Goal: Obtain resource: Obtain resource

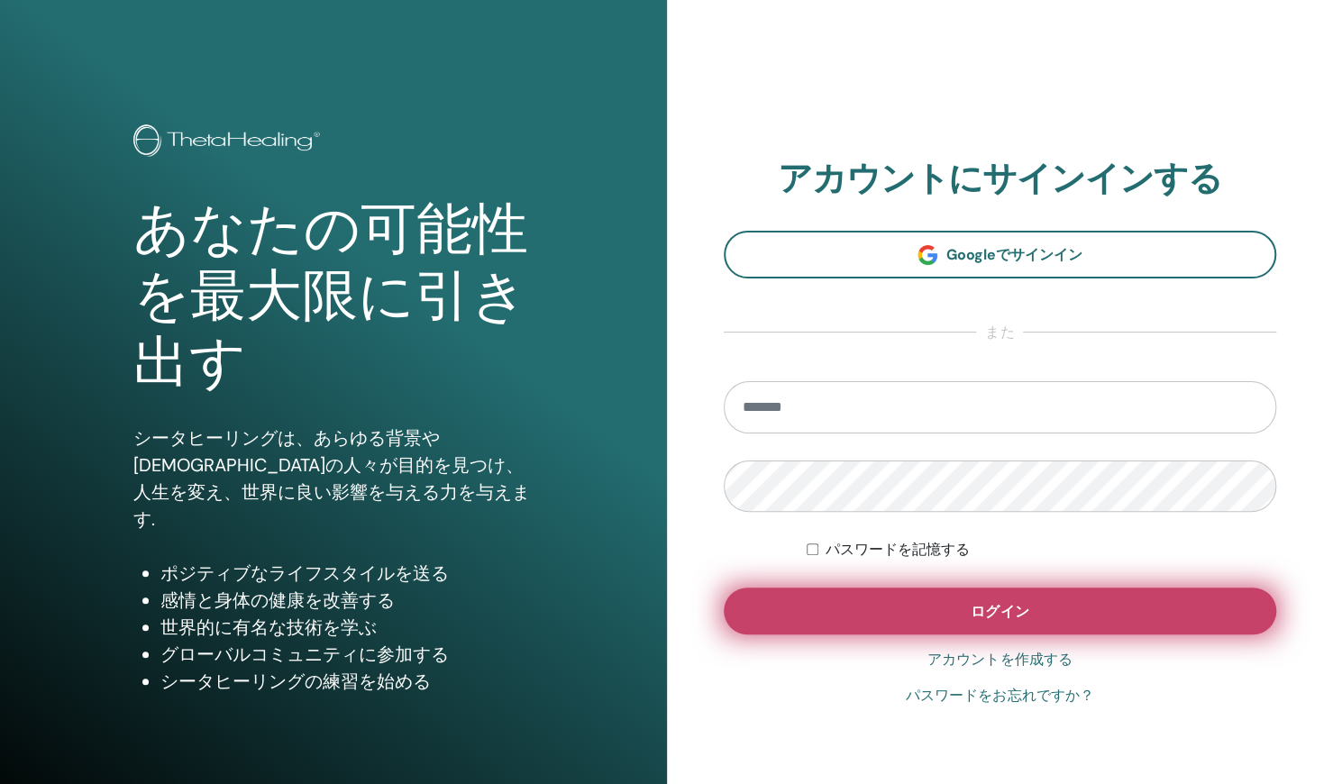
type input "**********"
click at [921, 590] on button "ログイン" at bounding box center [1000, 611] width 553 height 47
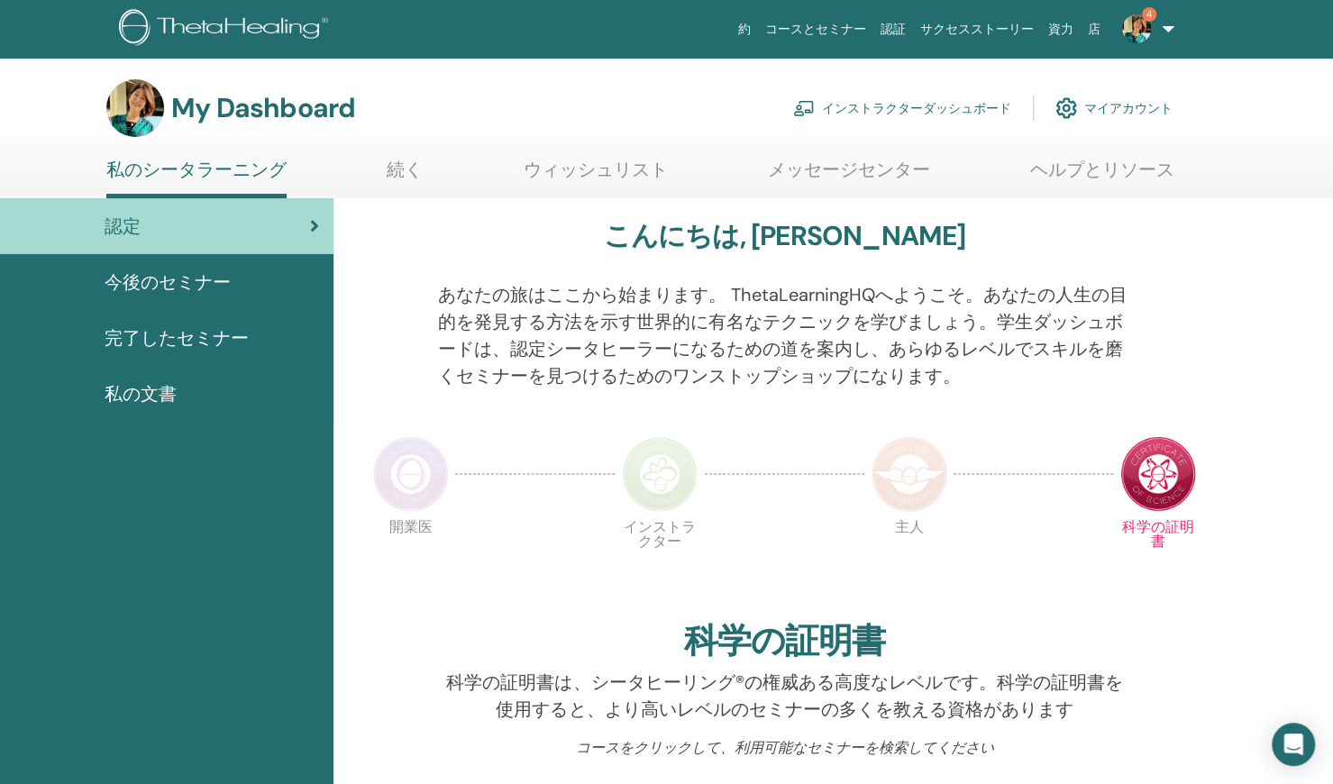
click at [862, 109] on link "インストラクターダッシュボード" at bounding box center [902, 108] width 218 height 40
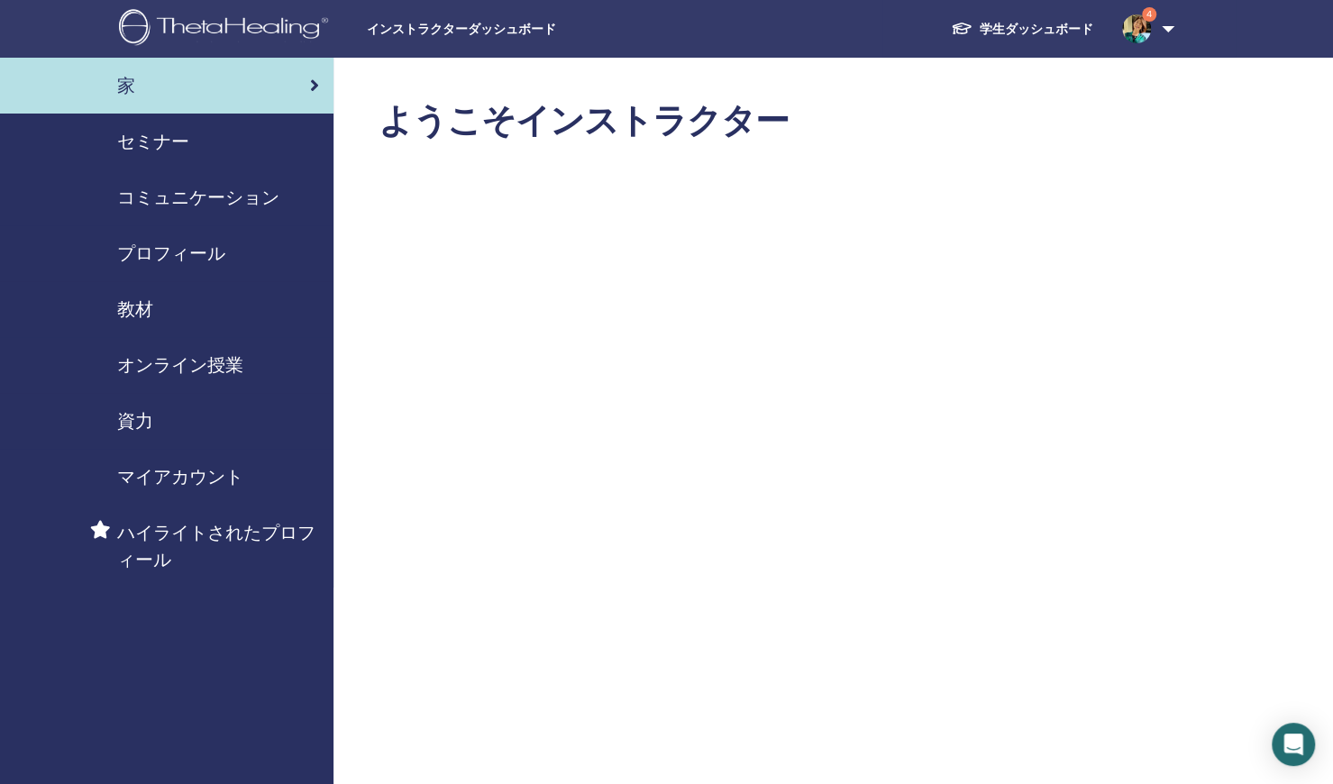
click at [175, 142] on span "セミナー" at bounding box center [153, 141] width 72 height 27
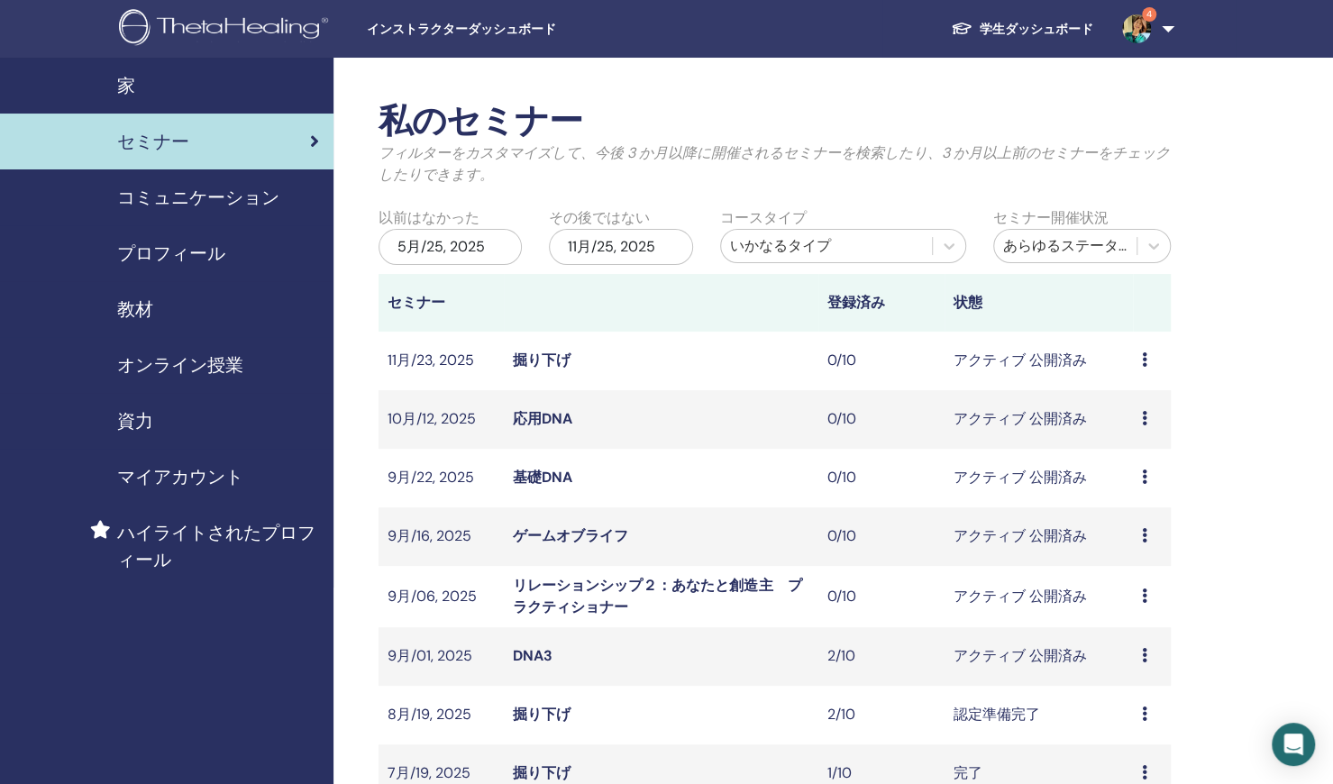
click at [144, 307] on span "教材" at bounding box center [135, 309] width 36 height 27
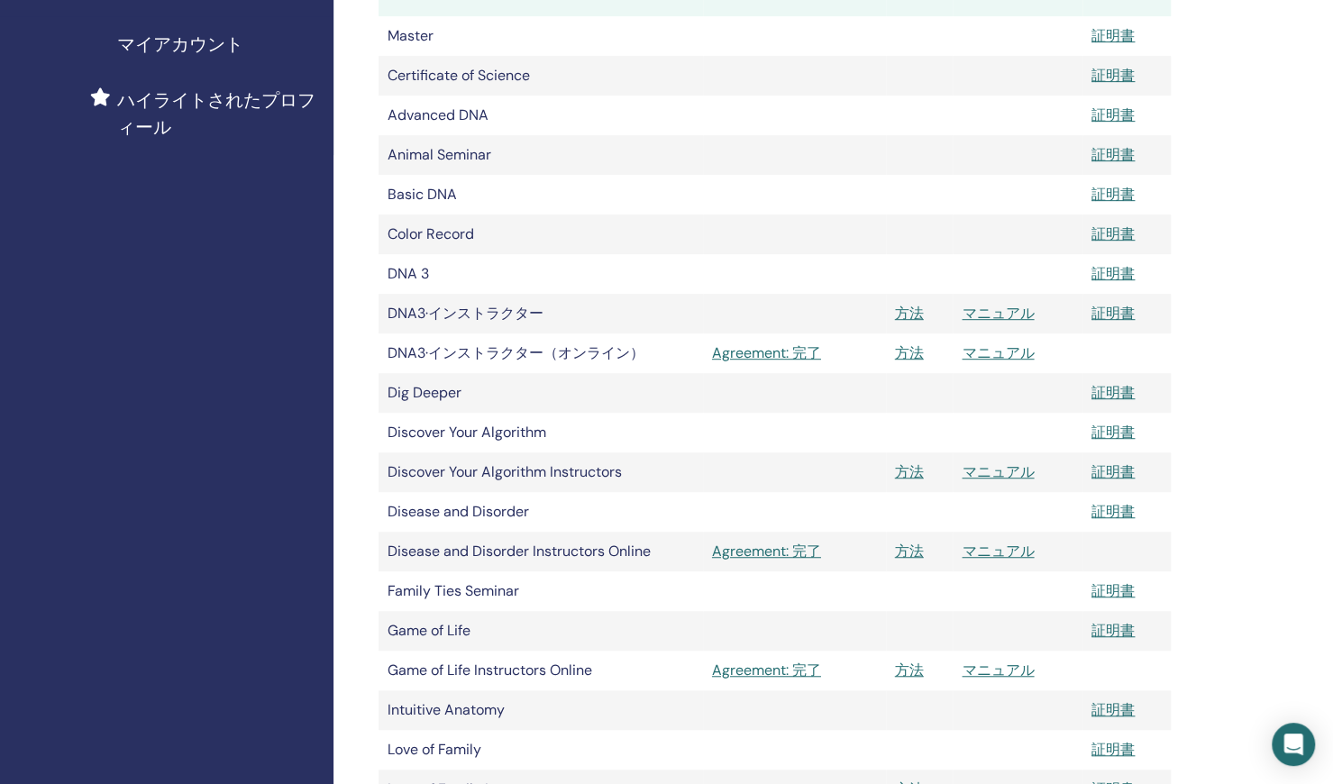
scroll to position [270, 0]
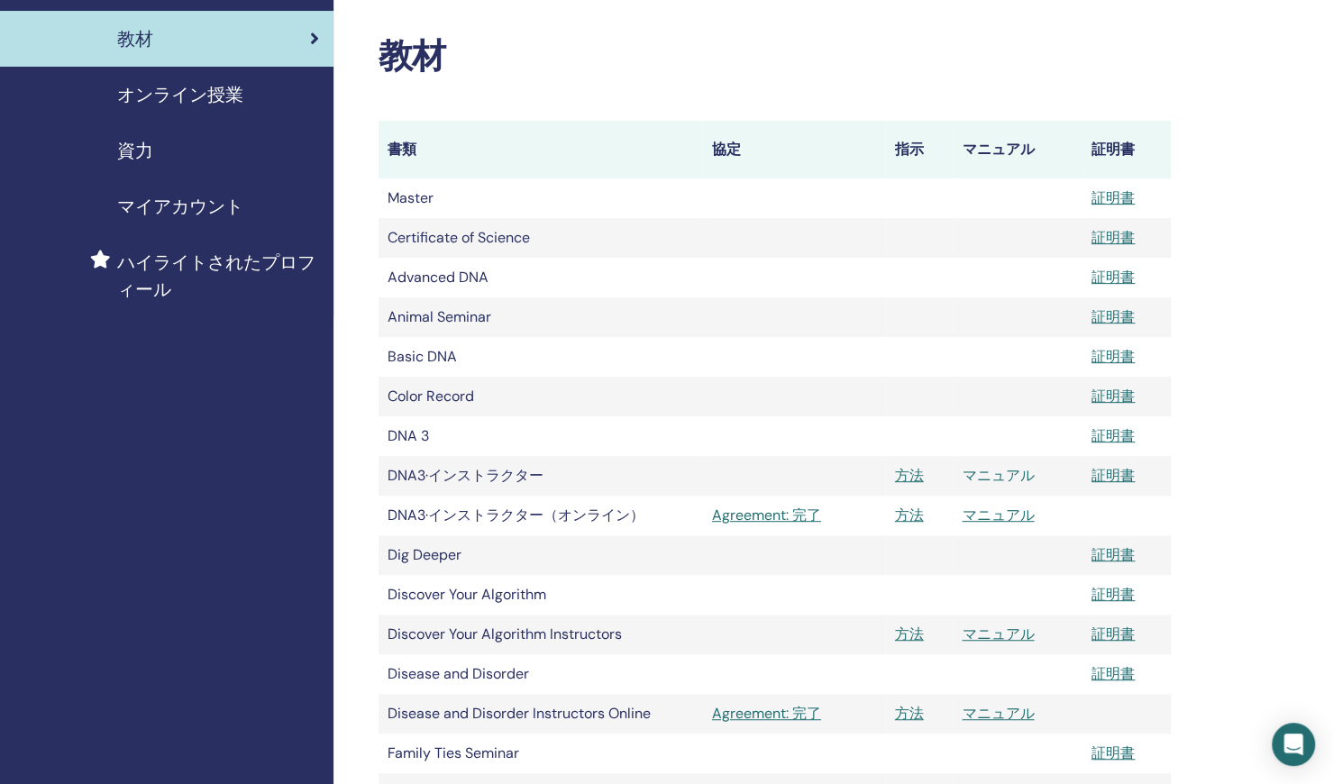
click at [1009, 473] on link "マニュアル" at bounding box center [998, 475] width 72 height 19
